Goal: Transaction & Acquisition: Subscribe to service/newsletter

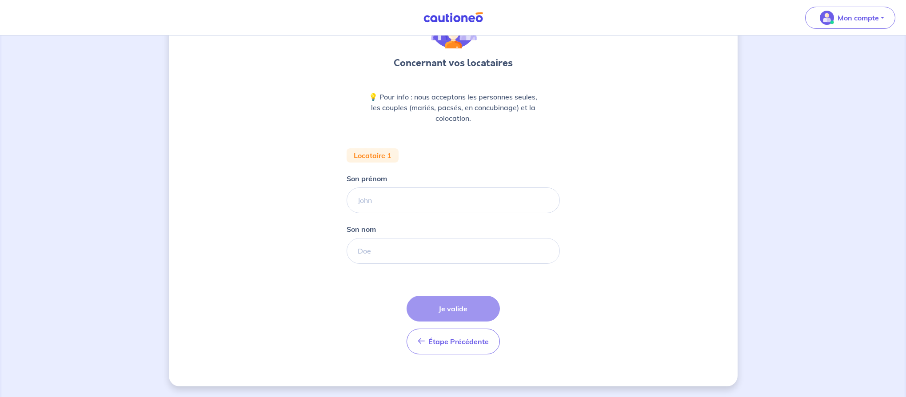
scroll to position [67, 0]
click at [455, 345] on span "Étape Précédente" at bounding box center [458, 341] width 60 height 9
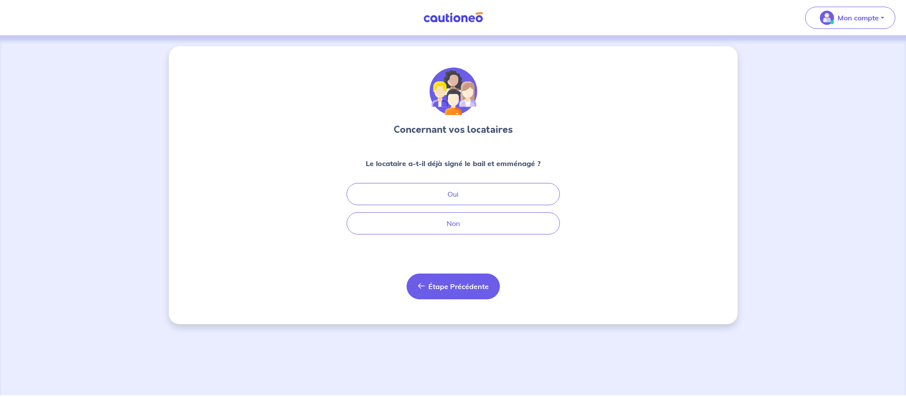
click at [445, 292] on button "Étape Précédente Précédent" at bounding box center [452, 287] width 93 height 26
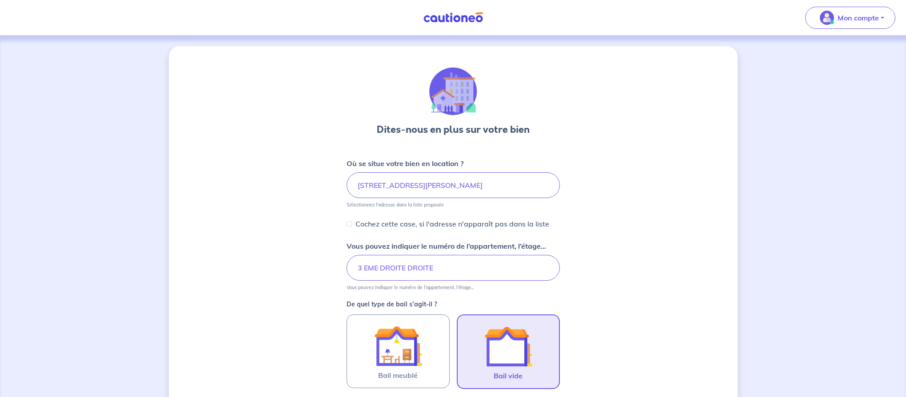
click at [447, 18] on img at bounding box center [453, 17] width 67 height 11
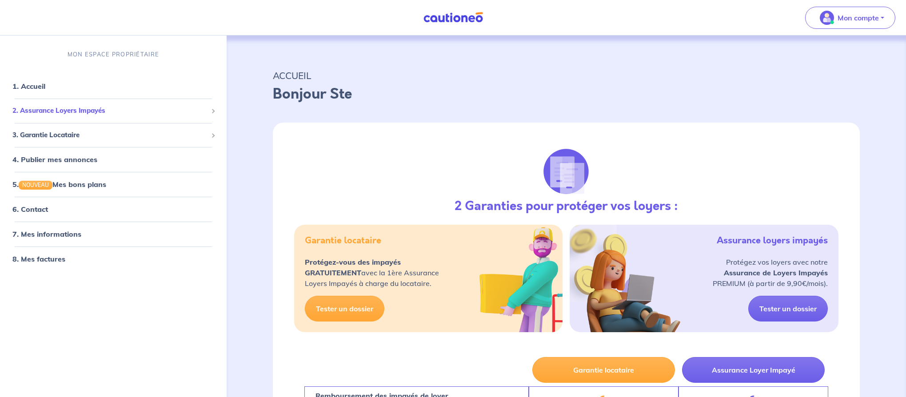
scroll to position [0, 0]
click at [74, 113] on span "2. Assurance Loyers Impayés" at bounding box center [109, 111] width 195 height 10
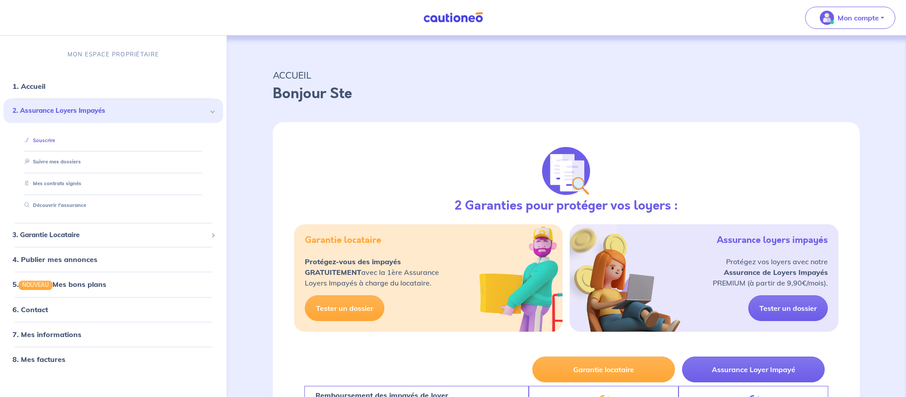
click at [47, 140] on link "Souscrire" at bounding box center [38, 140] width 34 height 6
click at [37, 307] on link "6. Contact" at bounding box center [29, 309] width 35 height 9
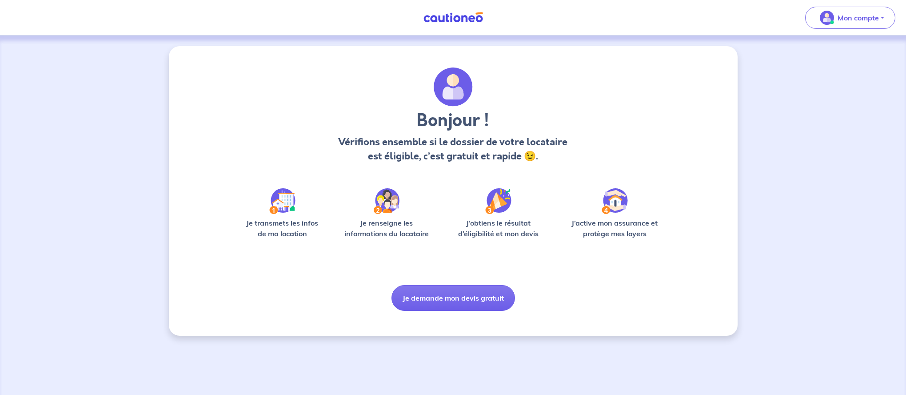
scroll to position [1, 1]
